Goal: Find specific page/section: Find specific page/section

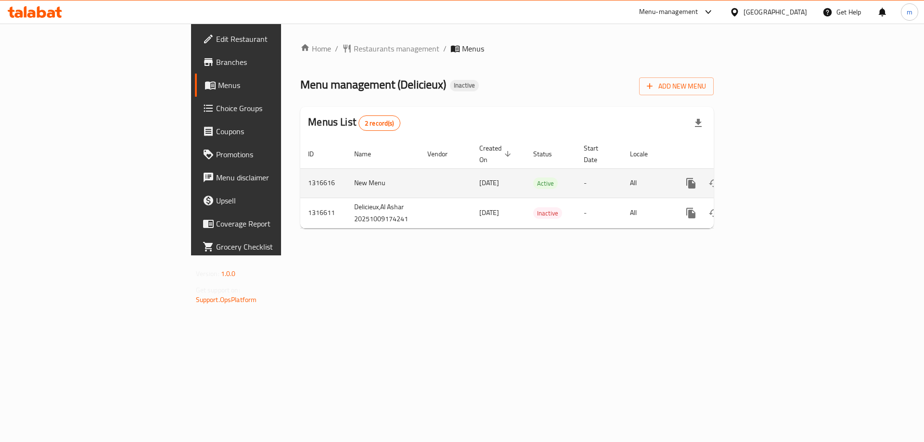
click at [766, 177] on icon "enhanced table" at bounding box center [760, 183] width 12 height 12
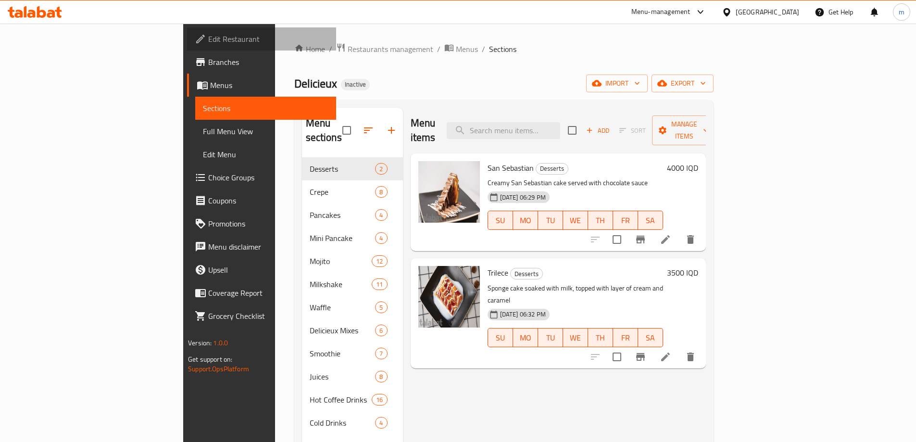
click at [208, 43] on span "Edit Restaurant" at bounding box center [268, 39] width 120 height 12
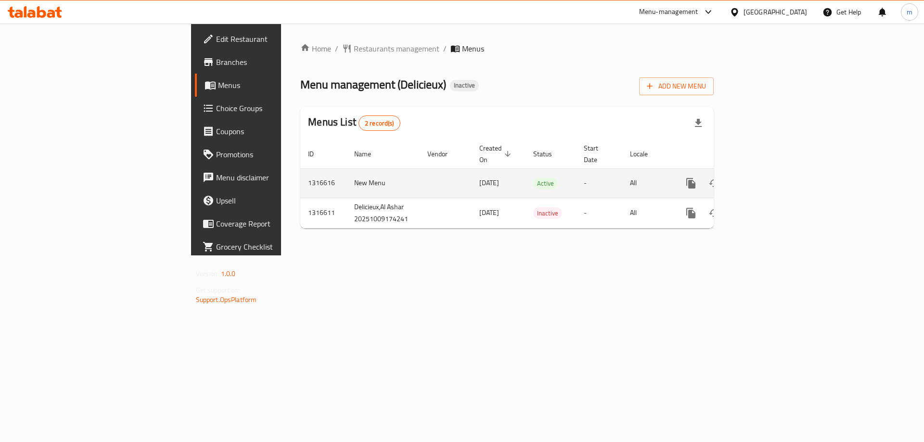
click at [766, 177] on icon "enhanced table" at bounding box center [760, 183] width 12 height 12
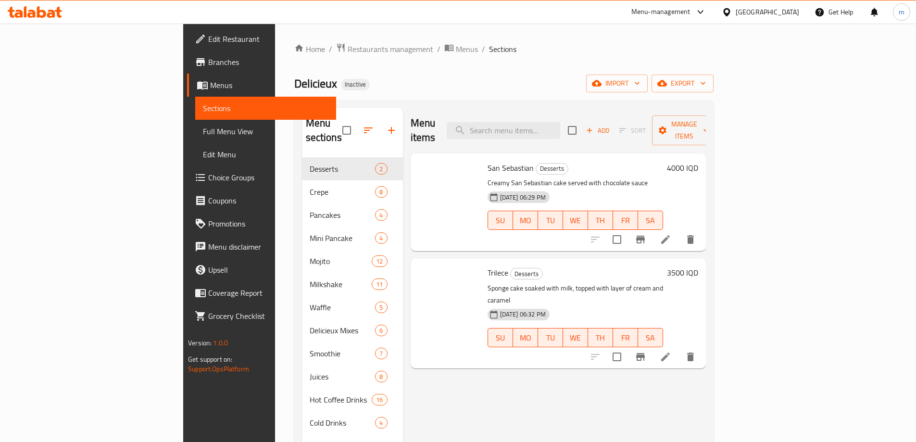
click at [203, 131] on span "Full Menu View" at bounding box center [266, 132] width 126 height 12
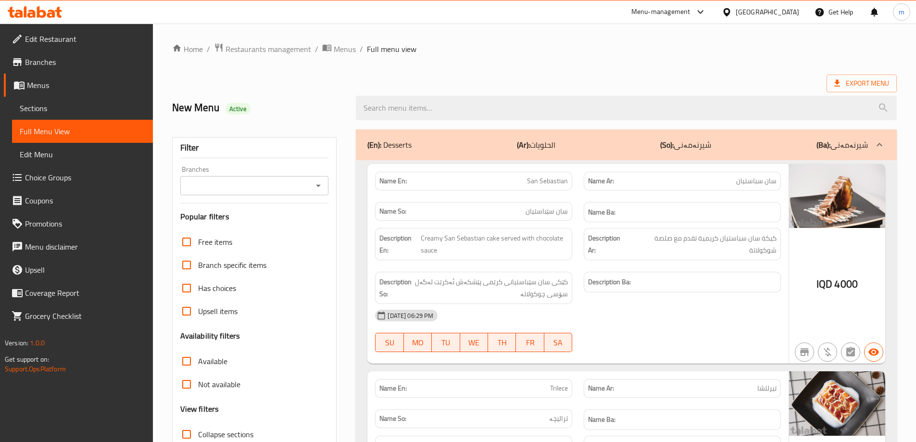
click at [316, 184] on icon "Open" at bounding box center [319, 186] width 12 height 12
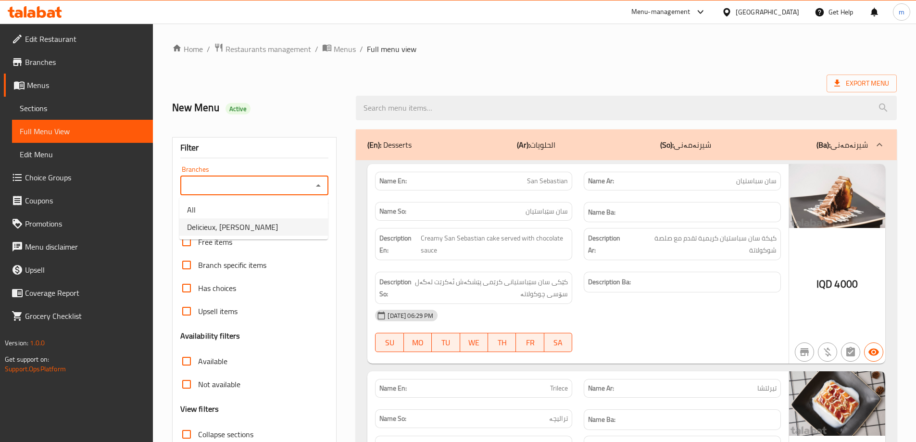
click at [266, 229] on li "Delicieux, Al Ashar" at bounding box center [253, 226] width 149 height 17
type input "Delicieux, Al Ashar"
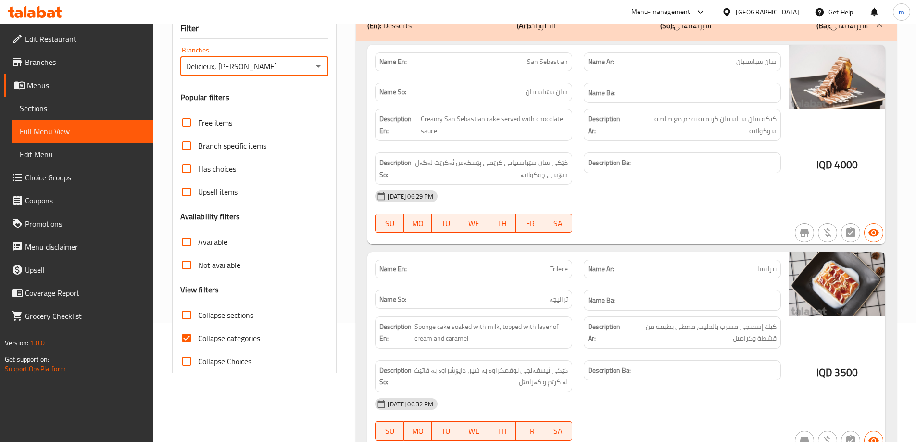
scroll to position [230, 0]
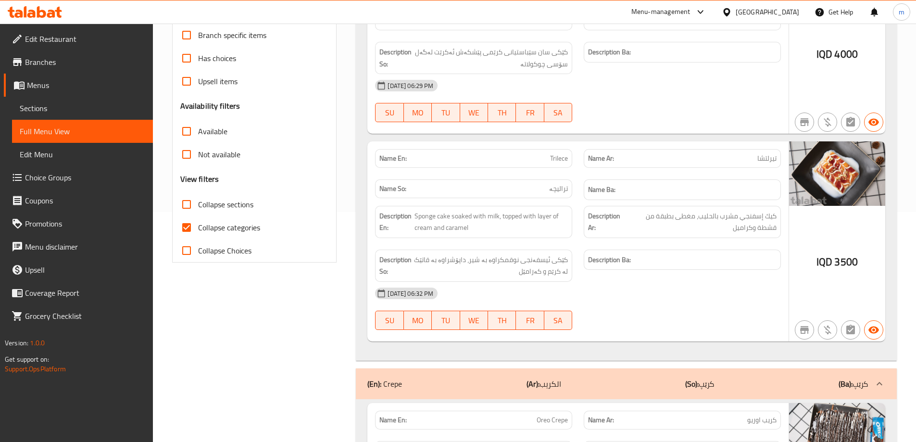
click at [214, 228] on span "Collapse categories" at bounding box center [229, 228] width 62 height 12
click at [198, 228] on input "Collapse categories" at bounding box center [186, 227] width 23 height 23
checkbox input "false"
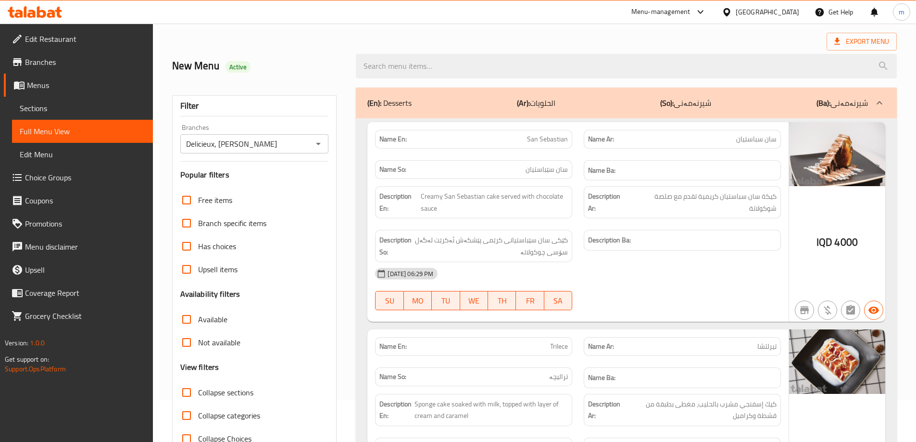
scroll to position [0, 0]
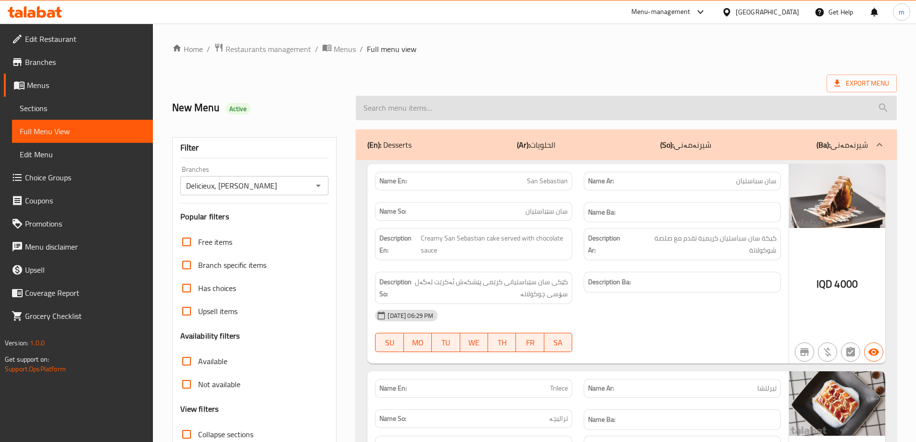
click at [448, 105] on input "search" at bounding box center [626, 108] width 541 height 25
paste input "Espresso with Milk"
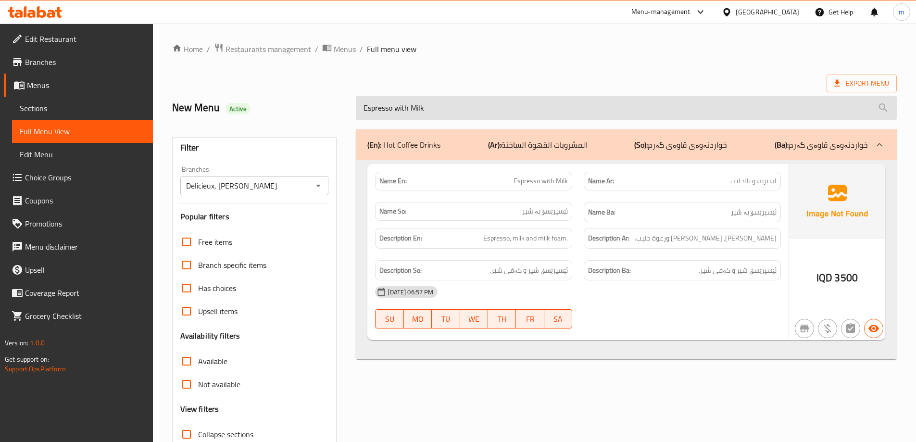
click at [436, 102] on input "Espresso with Milk" at bounding box center [626, 108] width 541 height 25
paste input "Americano"
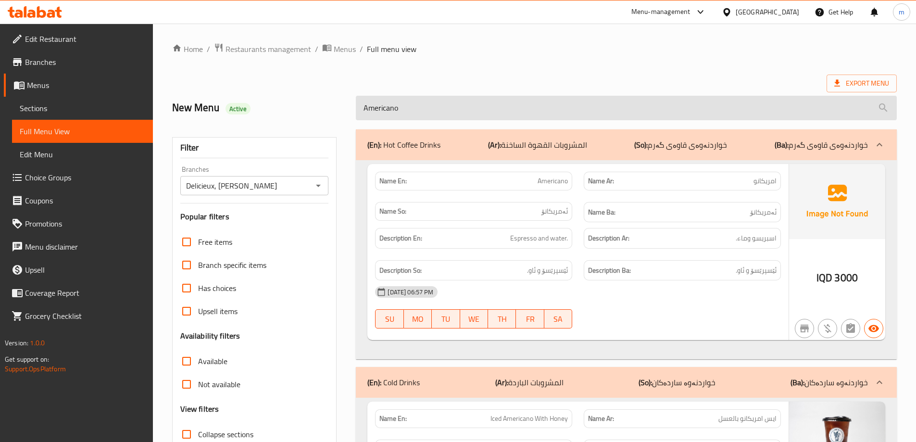
click at [452, 109] on input "Americano" at bounding box center [626, 108] width 541 height 25
paste input "Macchiato"
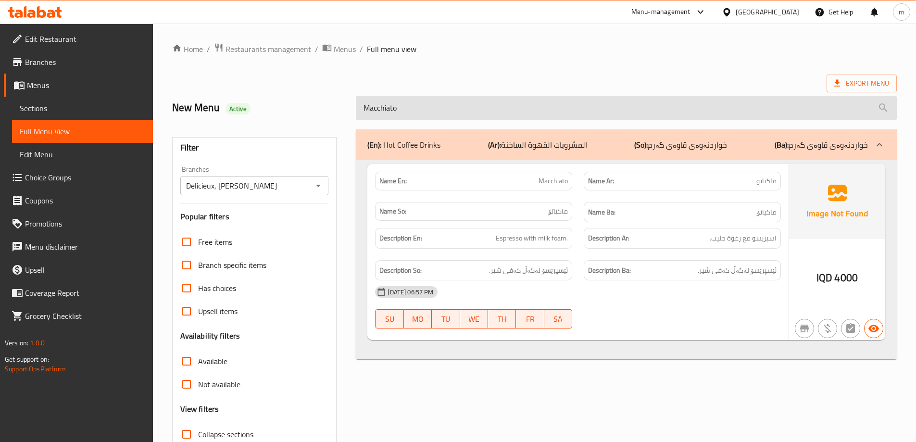
click at [401, 107] on input "Macchiato" at bounding box center [626, 108] width 541 height 25
paste input "Natural Juice Box"
click at [413, 103] on input "Natural Juice Box" at bounding box center [626, 108] width 541 height 25
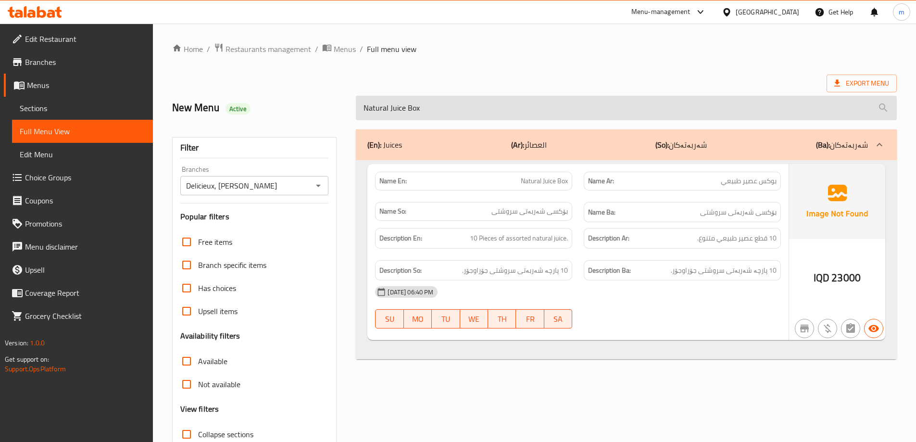
click at [413, 103] on input "Natural Juice Box" at bounding box center [626, 108] width 541 height 25
paste input "Fruit Crepe"
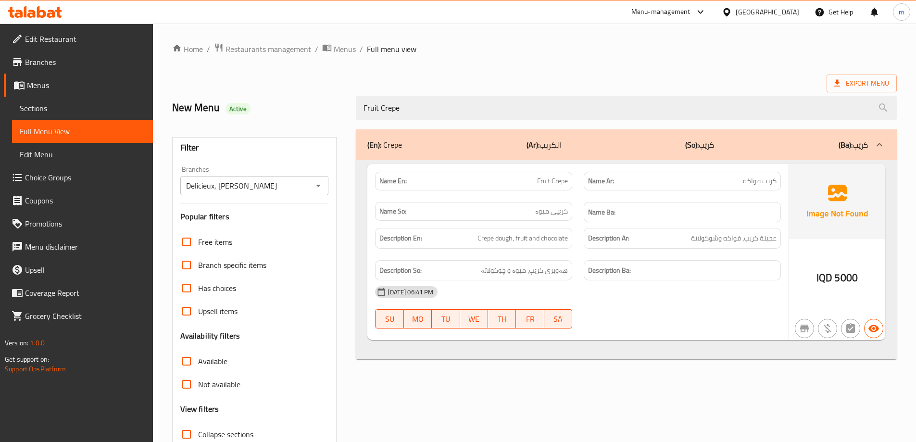
type input "Fruit Crepe"
click at [59, 19] on div at bounding box center [35, 11] width 70 height 19
click at [52, 13] on icon at bounding box center [51, 14] width 8 height 8
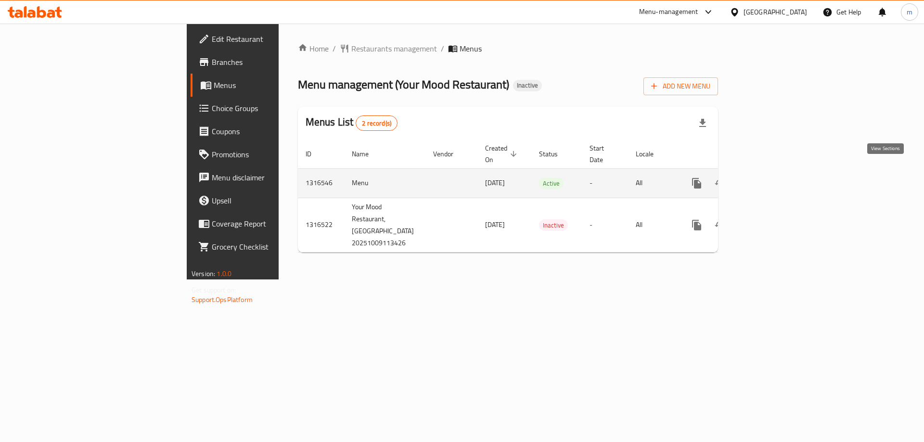
click at [772, 177] on icon "enhanced table" at bounding box center [766, 183] width 12 height 12
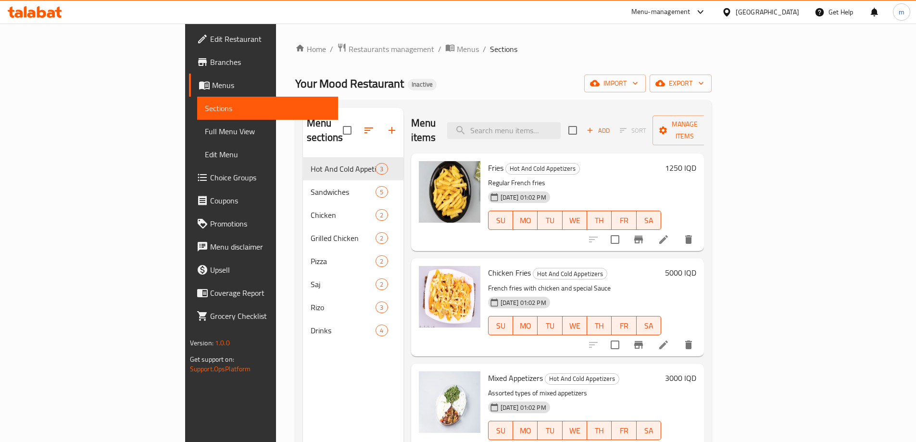
click at [205, 128] on span "Full Menu View" at bounding box center [268, 132] width 126 height 12
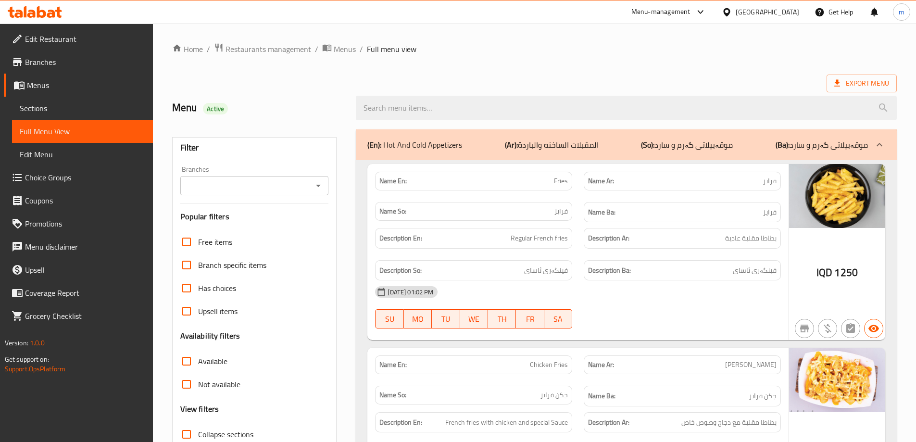
click at [318, 187] on icon "Open" at bounding box center [319, 186] width 12 height 12
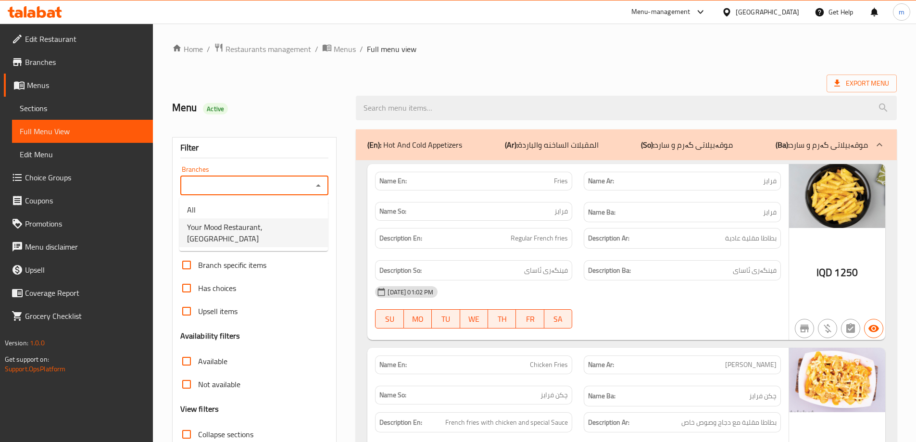
click at [248, 221] on span "Your Mood Restaurant, [GEOGRAPHIC_DATA]" at bounding box center [253, 232] width 133 height 23
type input "Your Mood Restaurant, [GEOGRAPHIC_DATA]"
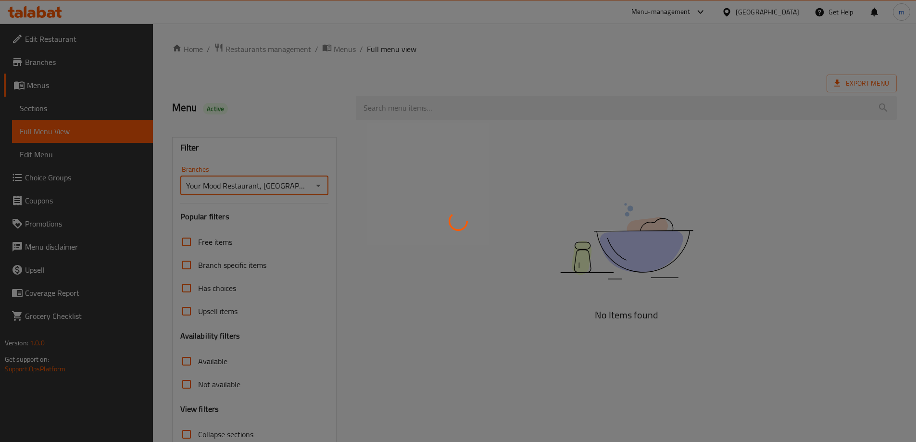
scroll to position [70, 0]
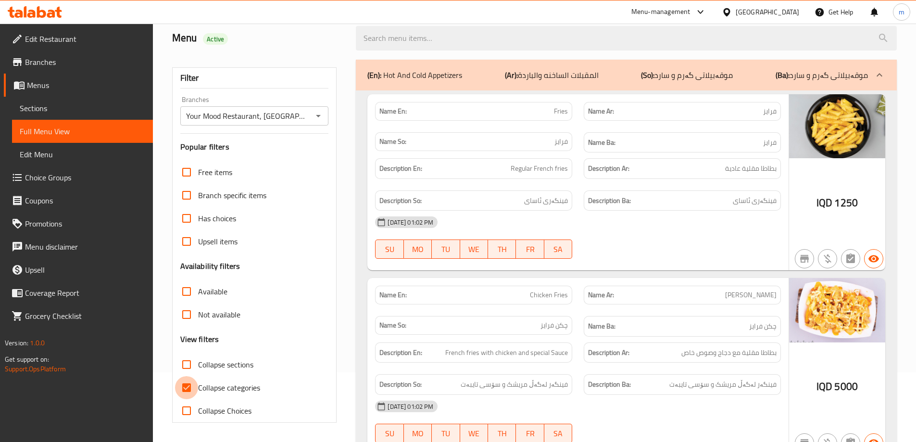
drag, startPoint x: 183, startPoint y: 384, endPoint x: 209, endPoint y: 179, distance: 207.0
click at [188, 384] on input "Collapse categories" at bounding box center [186, 387] width 23 height 23
checkbox input "false"
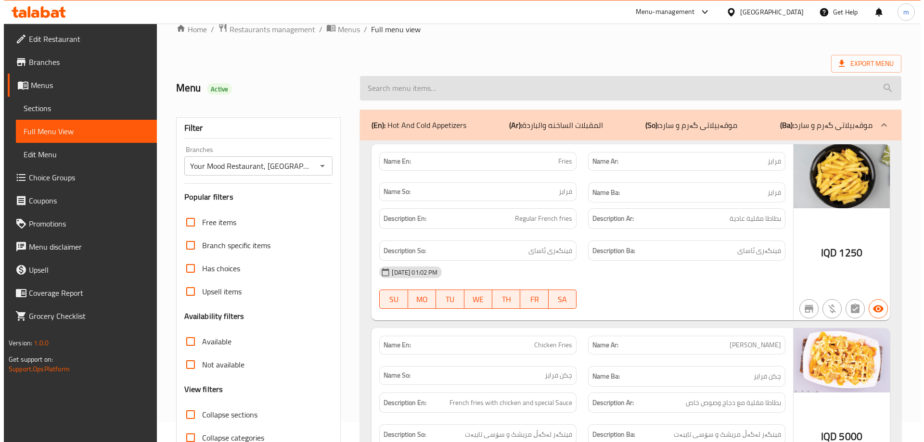
scroll to position [0, 0]
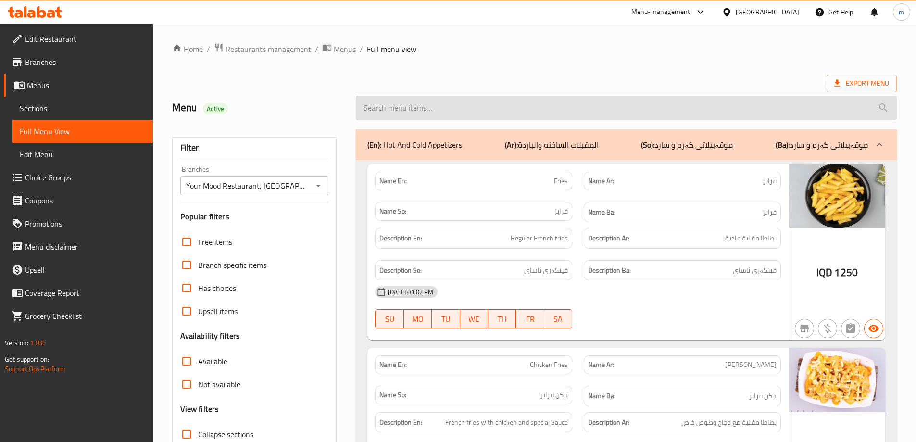
click at [421, 107] on input "search" at bounding box center [626, 108] width 541 height 25
paste input "Double burger"
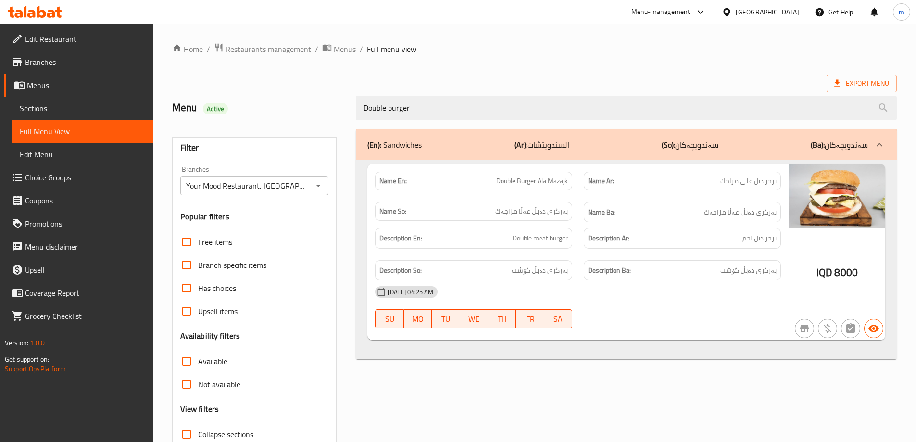
type input "Double burger"
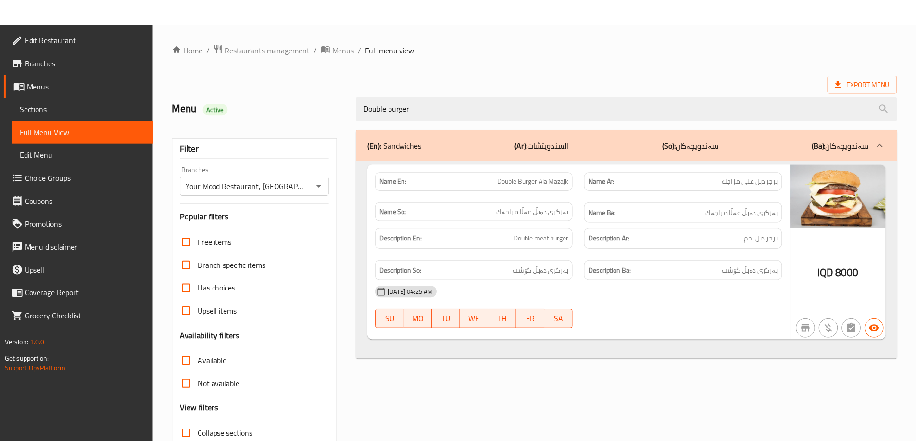
scroll to position [70, 0]
